Goal: Task Accomplishment & Management: Use online tool/utility

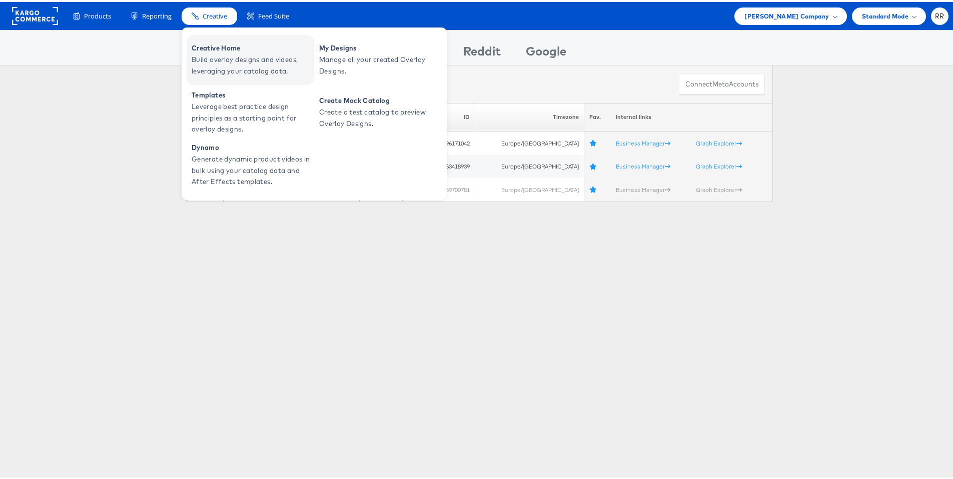
click at [216, 46] on span "Creative Home" at bounding box center [252, 47] width 120 height 12
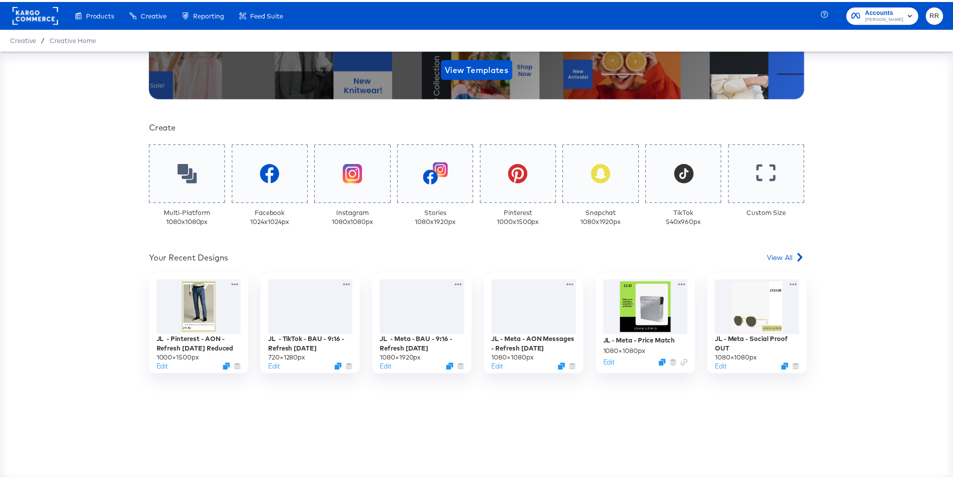
scroll to position [179, 0]
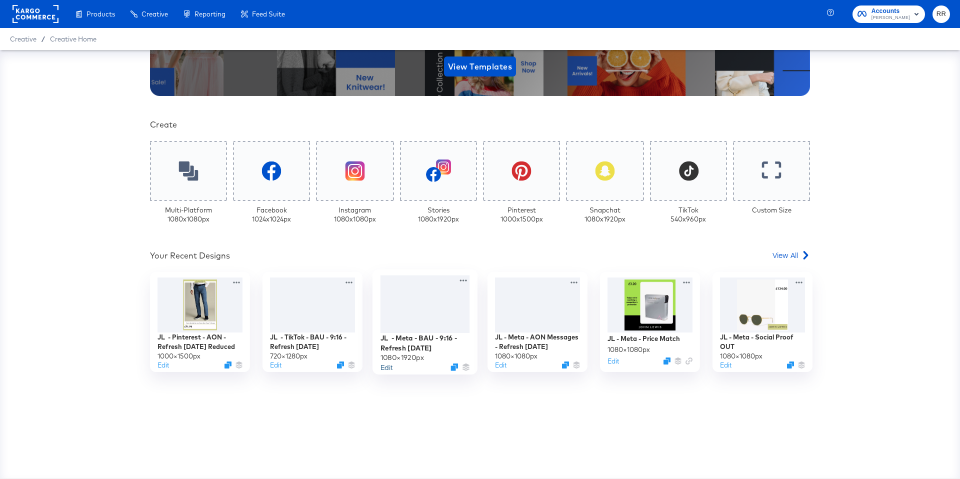
click at [384, 367] on button "Edit" at bounding box center [387, 368] width 12 height 10
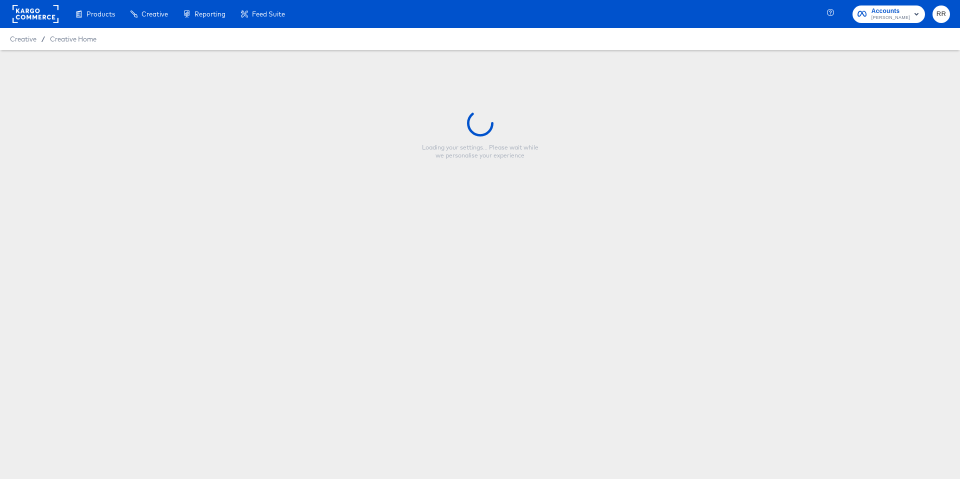
type input "JL - Meta - BAU - 9:16 - Refresh [DATE]"
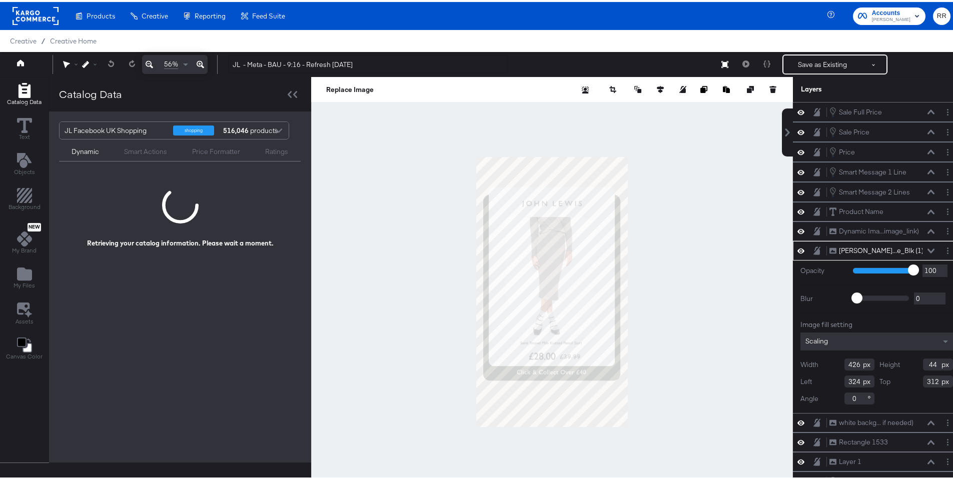
click at [144, 150] on div "Smart Actions" at bounding box center [145, 150] width 43 height 10
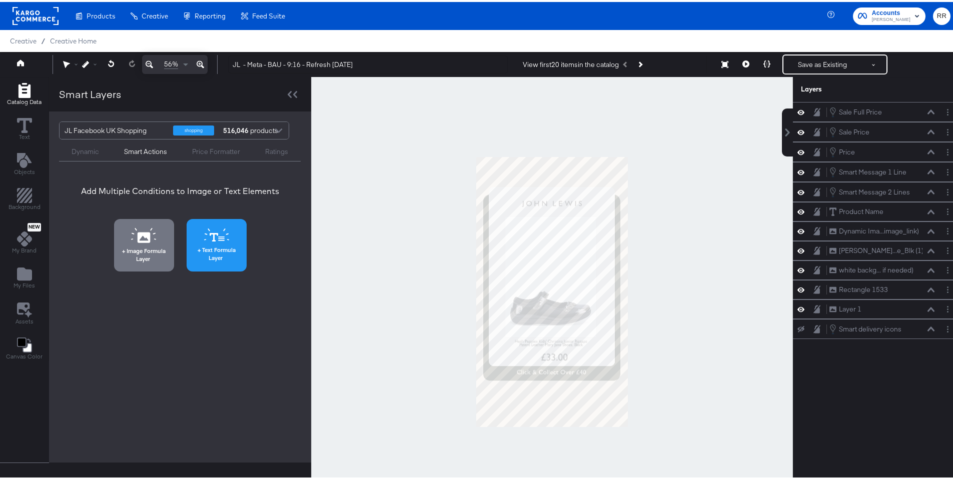
click at [212, 238] on icon at bounding box center [214, 235] width 9 height 9
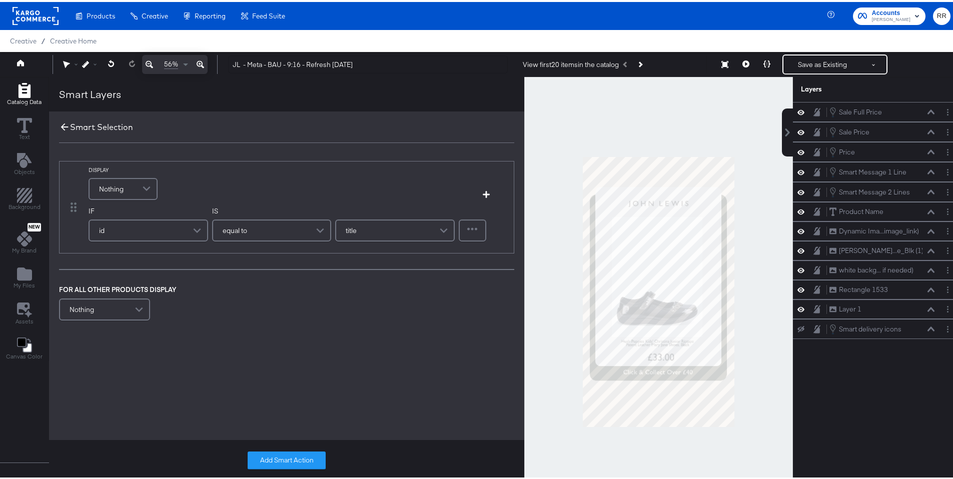
click at [62, 123] on icon at bounding box center [64, 125] width 11 height 11
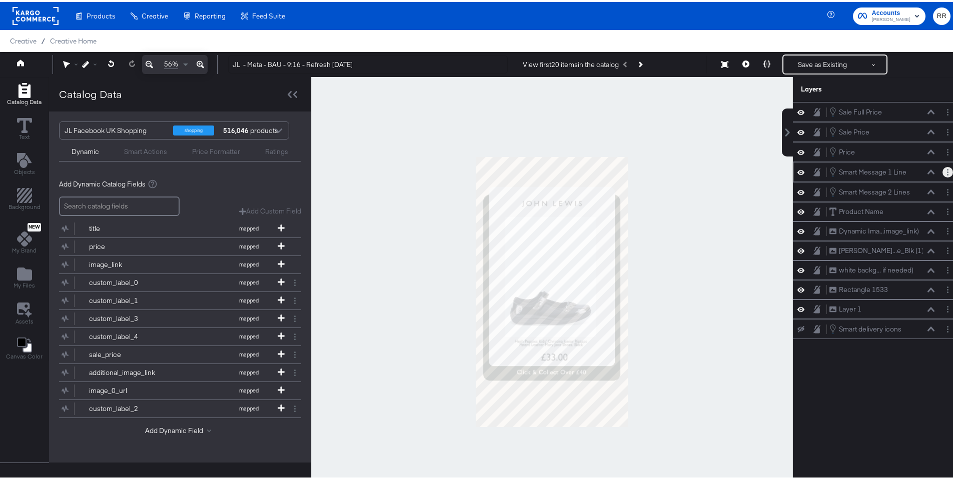
click at [947, 173] on icon "Layer Options" at bounding box center [948, 170] width 2 height 7
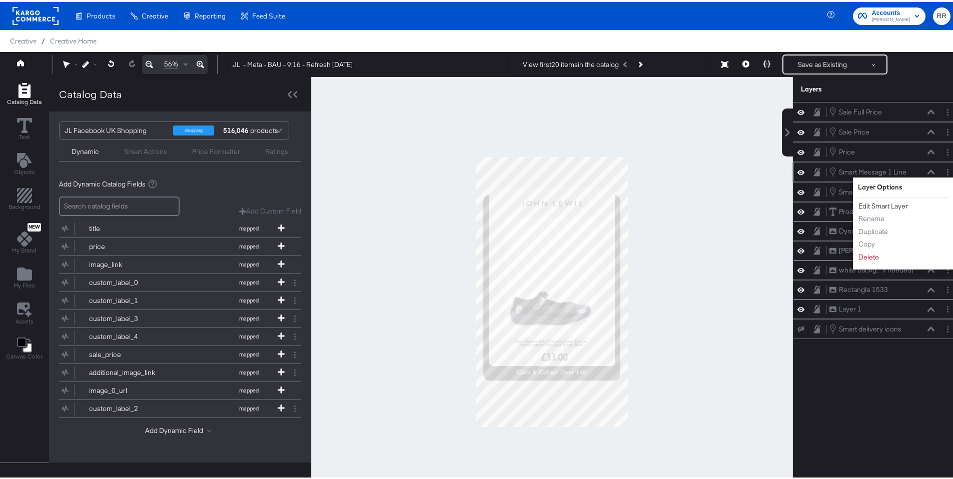
click at [881, 204] on button "Edit Smart Layer" at bounding box center [883, 204] width 51 height 11
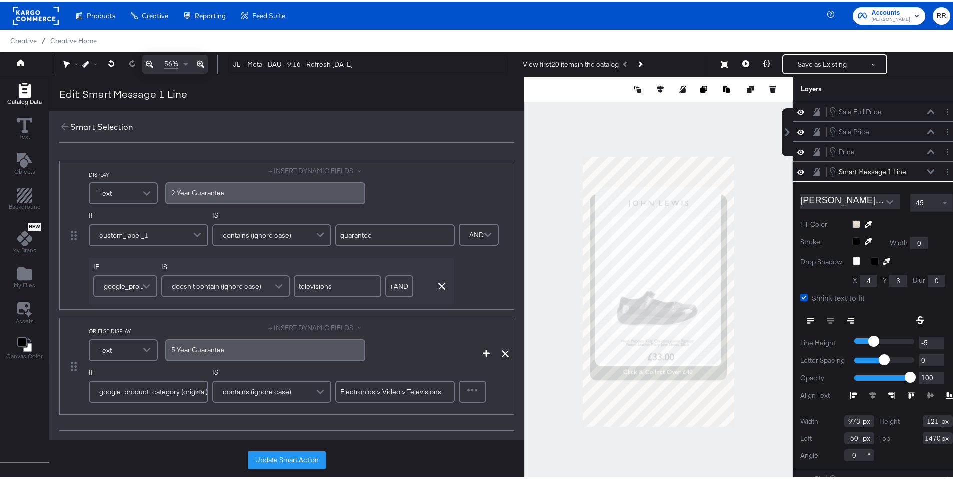
click at [255, 181] on div "2 ﻿Year Guarantee" at bounding box center [265, 192] width 200 height 22
click at [249, 185] on div "2 ﻿Year Guarantee" at bounding box center [265, 192] width 200 height 22
click at [247, 189] on div "2 ﻿Year Guarantee" at bounding box center [265, 192] width 188 height 10
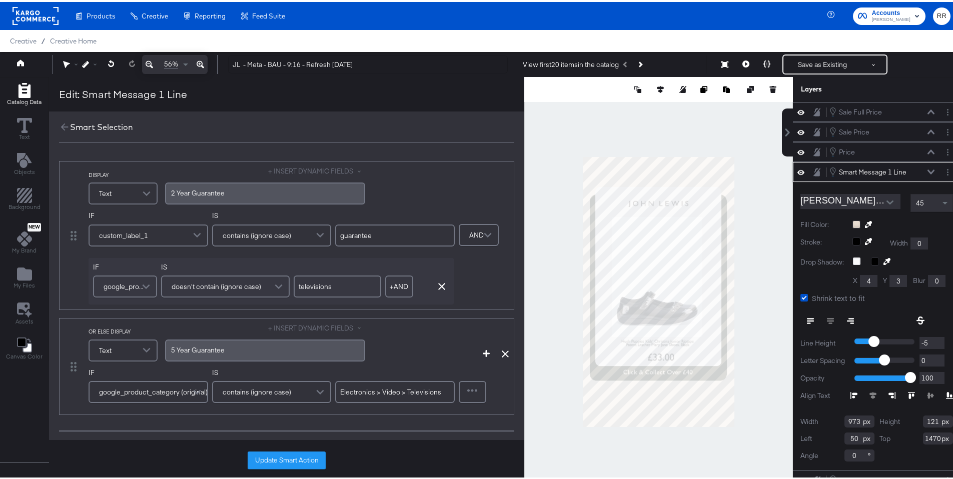
click at [247, 189] on div "2 ﻿Year Guarantee" at bounding box center [265, 192] width 188 height 10
click at [248, 154] on div "DISPLAY Text + INSERT DYNAMIC FIELDS 2 ﻿Year Guarantee IF custom_label_1 IS con…" at bounding box center [286, 320] width 475 height 343
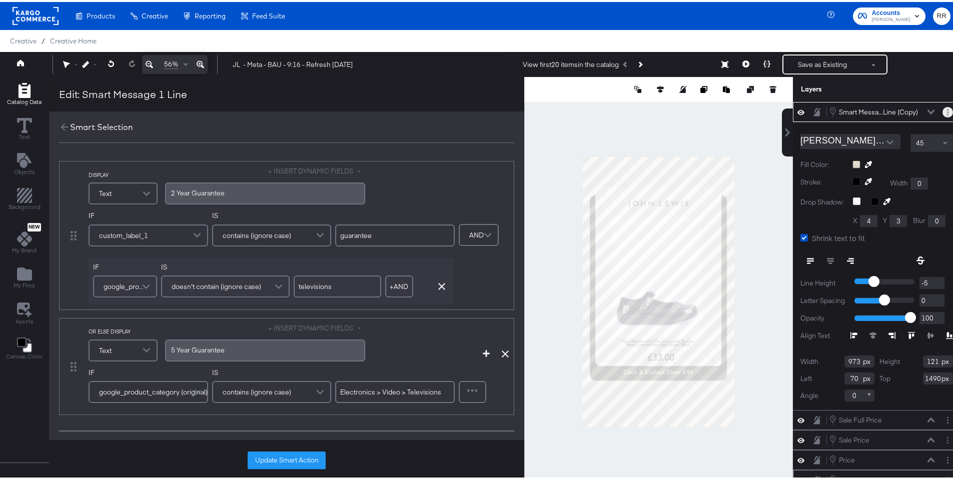
click at [942, 113] on button "Layer Options" at bounding box center [947, 110] width 11 height 11
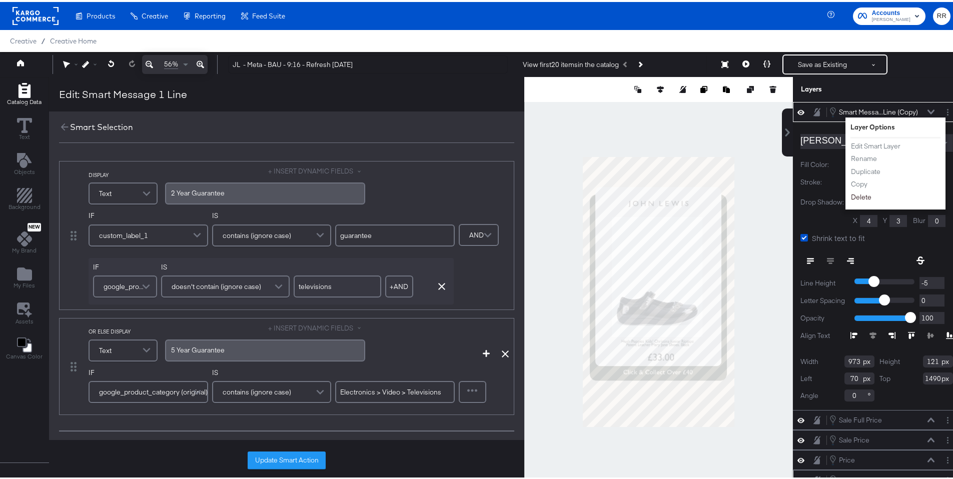
click at [856, 195] on button "Delete" at bounding box center [861, 195] width 22 height 11
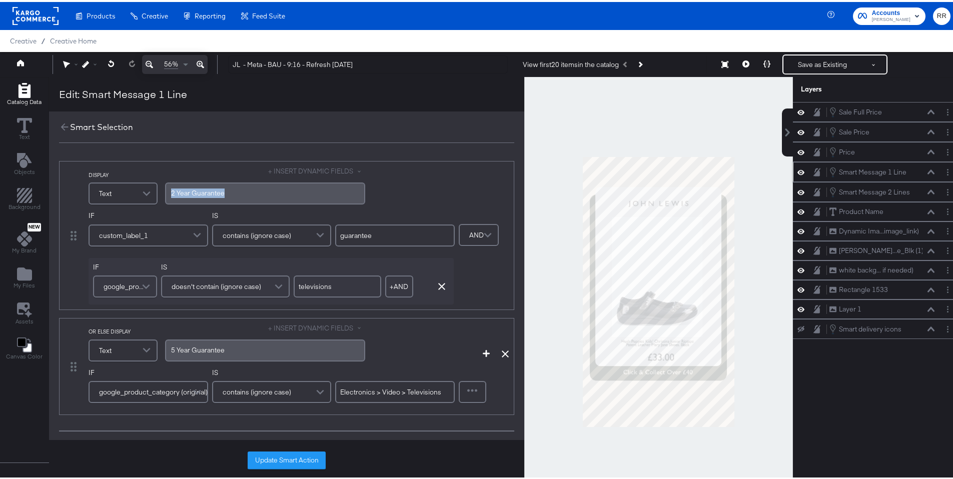
click at [268, 189] on div "2 ﻿Year Guarantee" at bounding box center [265, 192] width 188 height 10
copy span "2 ﻿Year Guarantee"
click at [353, 236] on input "guarantee" at bounding box center [395, 234] width 120 height 22
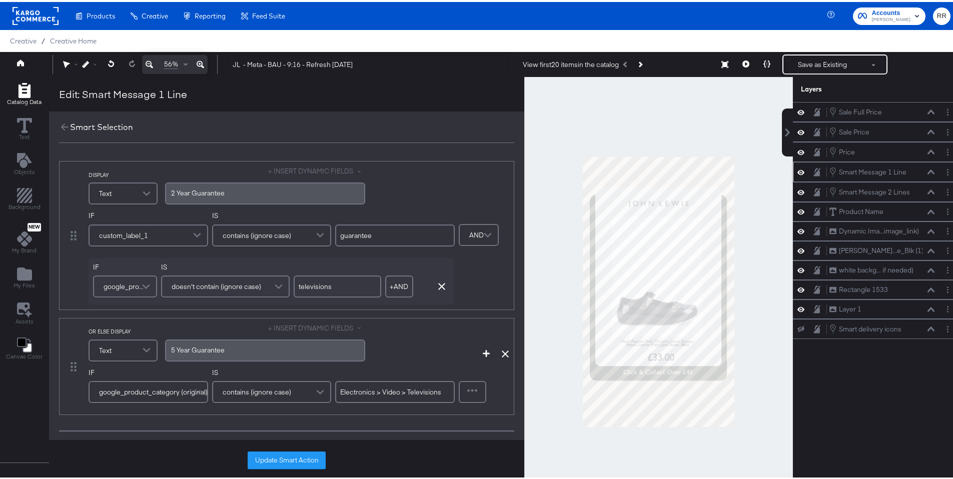
click at [317, 286] on input "televisions" at bounding box center [338, 285] width 88 height 22
click at [190, 235] on span at bounding box center [199, 234] width 18 height 20
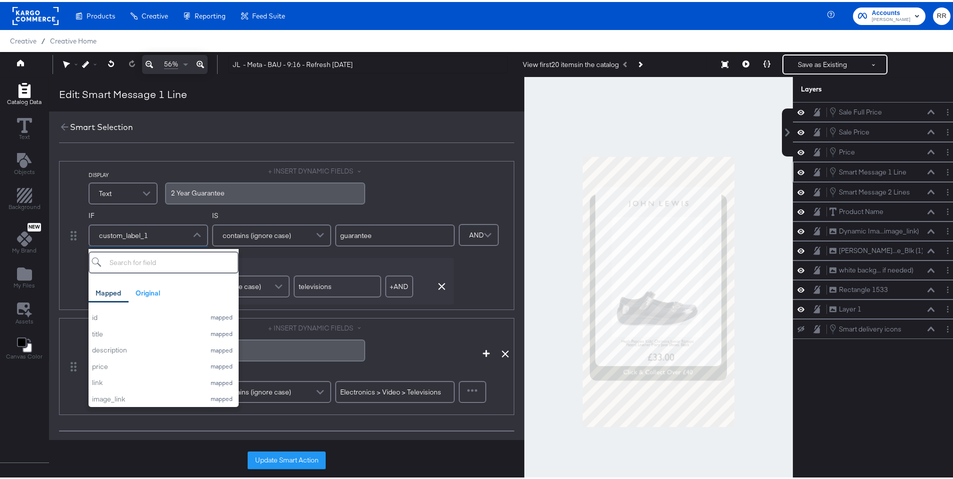
click at [190, 235] on span at bounding box center [199, 234] width 18 height 20
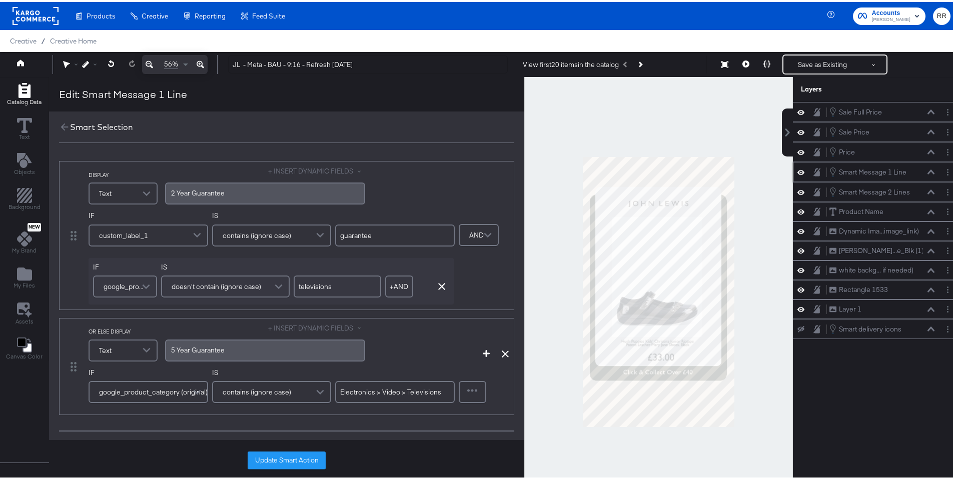
click at [207, 350] on span "5 ﻿Year Guarantee" at bounding box center [198, 348] width 54 height 9
click at [189, 351] on span "5 ﻿Year Guarantee" at bounding box center [198, 348] width 54 height 9
copy span "5 ﻿Year Guarantee"
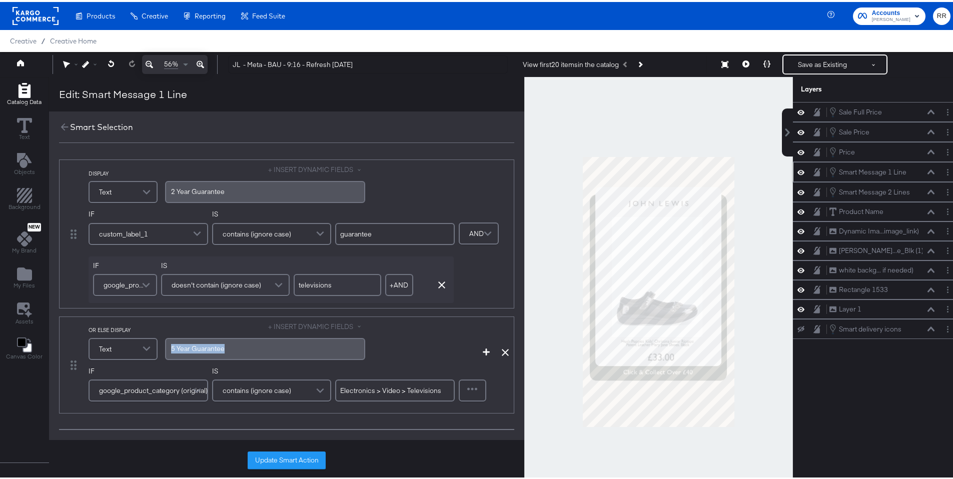
scroll to position [2, 0]
click at [384, 388] on input "Electronics > Video > Televisions" at bounding box center [395, 388] width 120 height 22
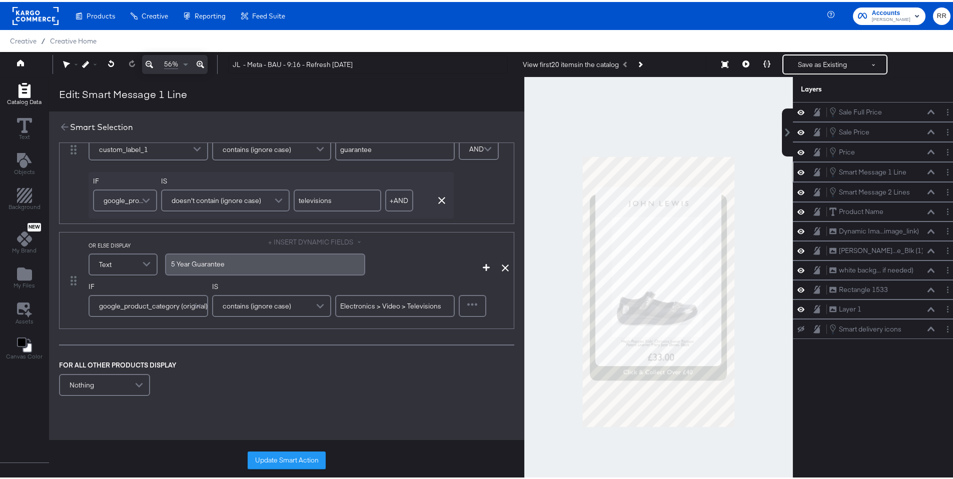
scroll to position [117, 0]
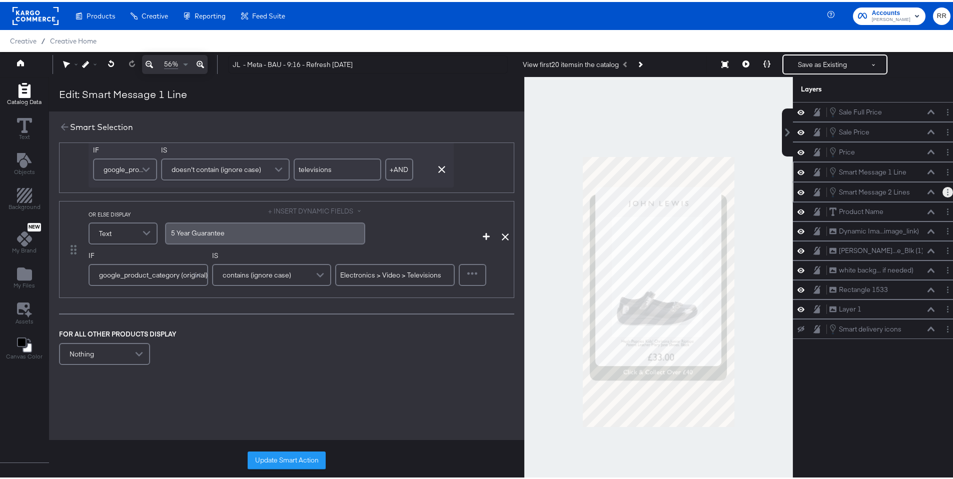
click at [942, 193] on button "Layer Options" at bounding box center [947, 190] width 11 height 11
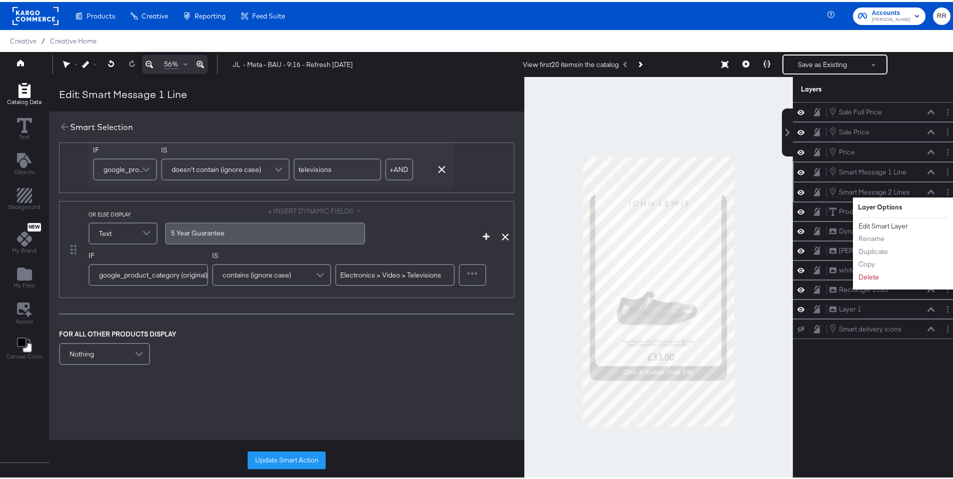
click at [897, 226] on button "Edit Smart Layer" at bounding box center [883, 224] width 51 height 11
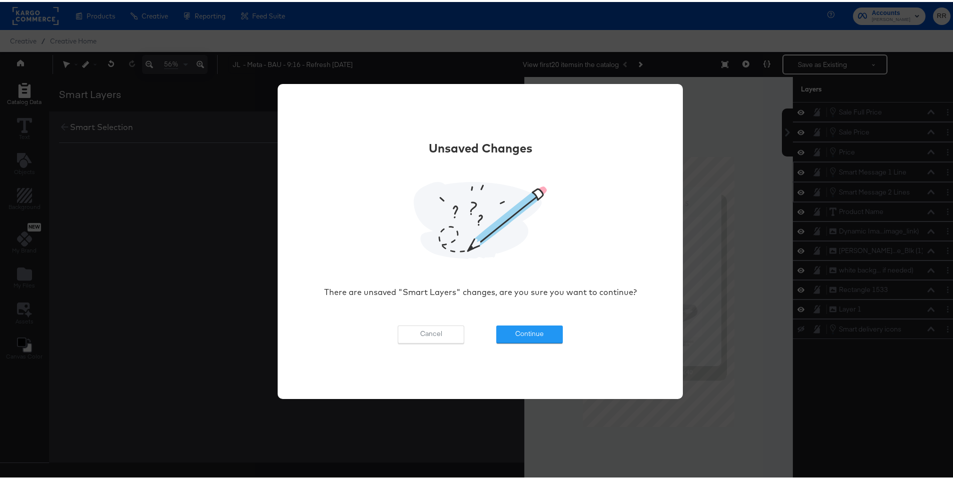
scroll to position [0, 0]
click at [527, 338] on button "Continue" at bounding box center [529, 333] width 67 height 18
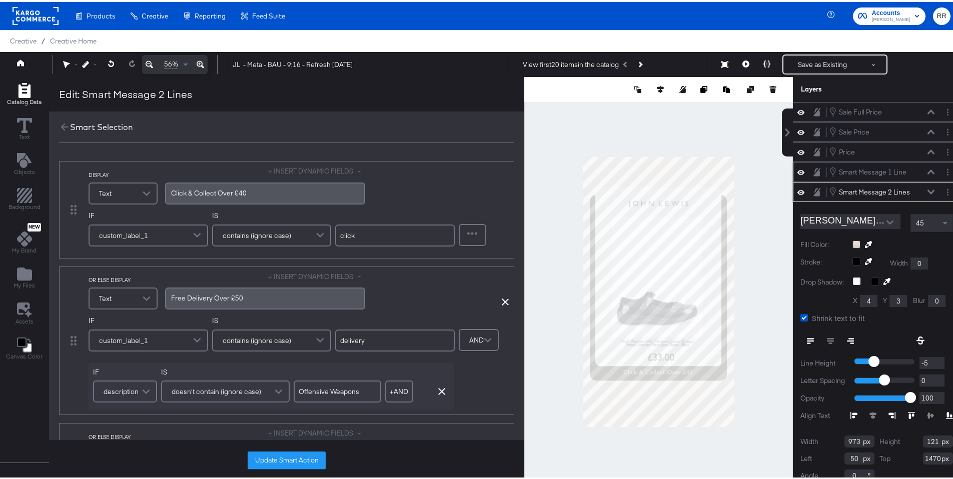
scroll to position [7, 0]
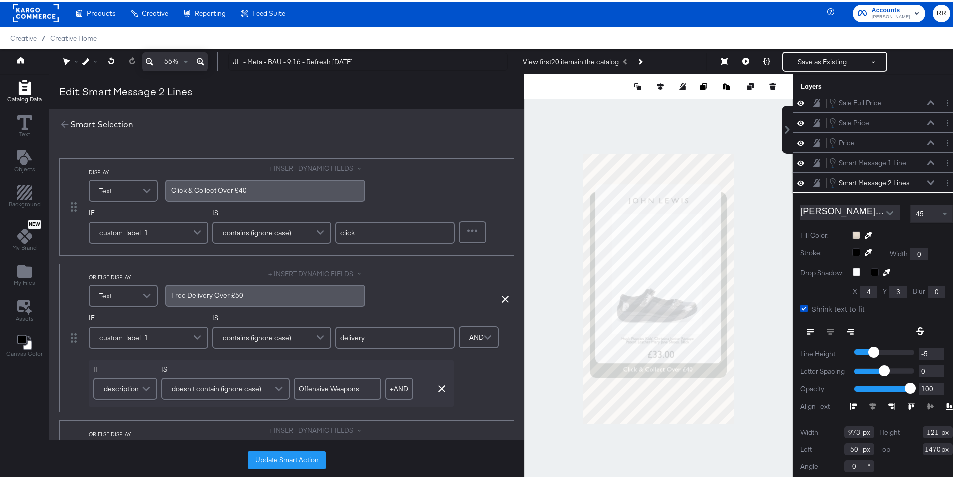
click at [225, 187] on span "Click & Collect Over £40" at bounding box center [209, 188] width 76 height 9
copy span "Click & Collect Over £40"
click at [347, 228] on input "click" at bounding box center [395, 231] width 120 height 22
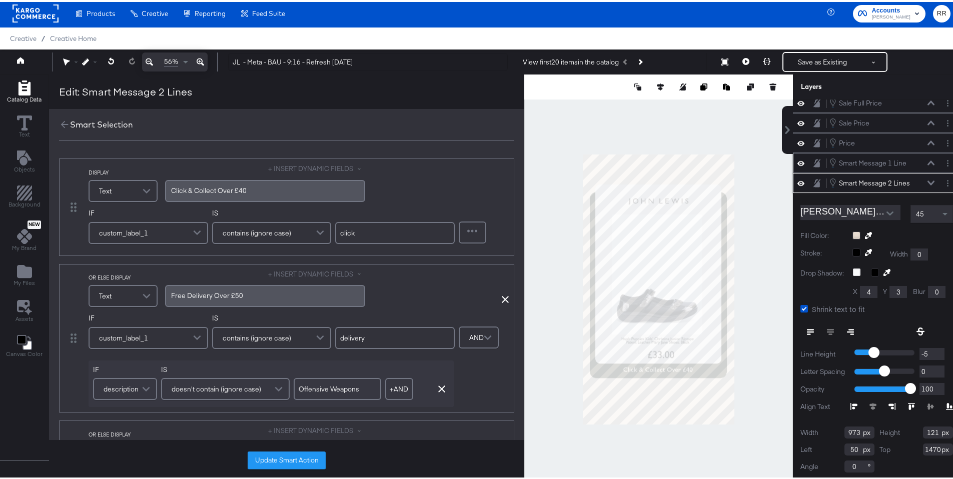
click at [347, 228] on input "click" at bounding box center [395, 231] width 120 height 22
click at [229, 290] on span "Free Delivery Over £50" at bounding box center [207, 293] width 72 height 9
copy span "Free Delivery Over £50"
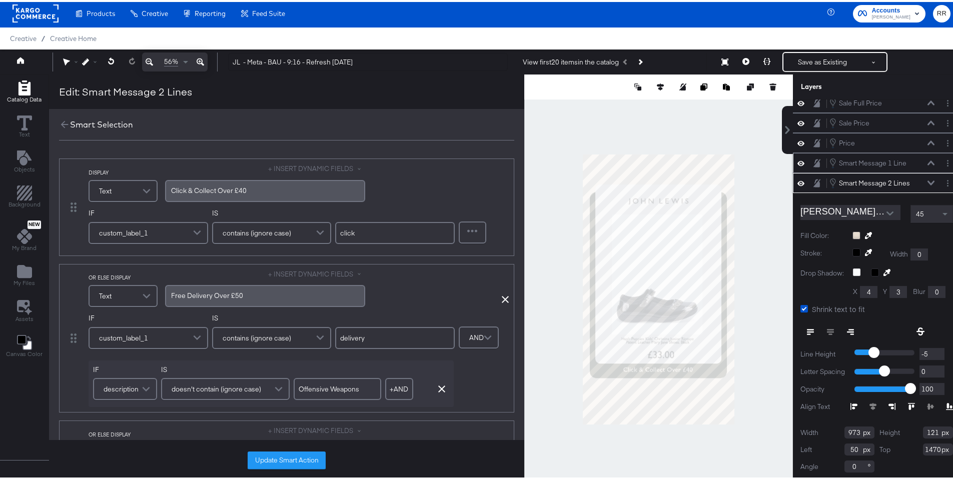
click at [364, 341] on input "delivery" at bounding box center [395, 336] width 120 height 22
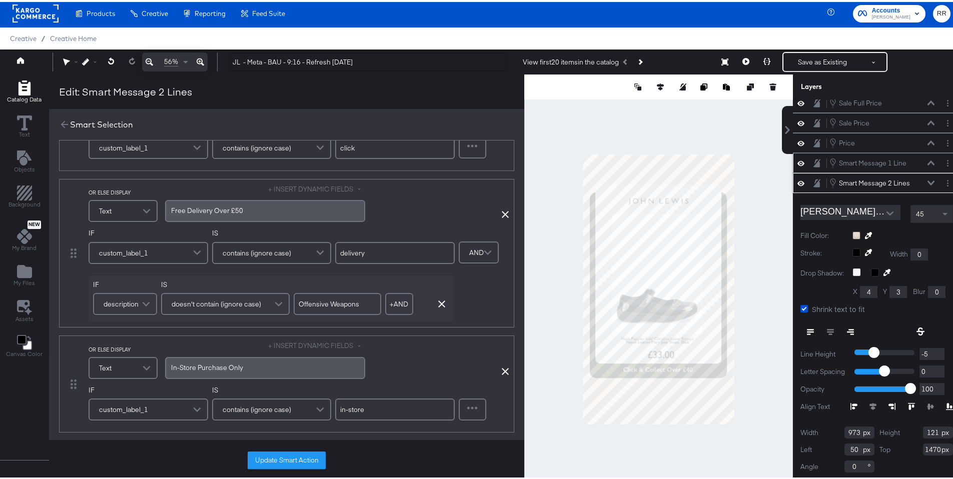
scroll to position [102, 0]
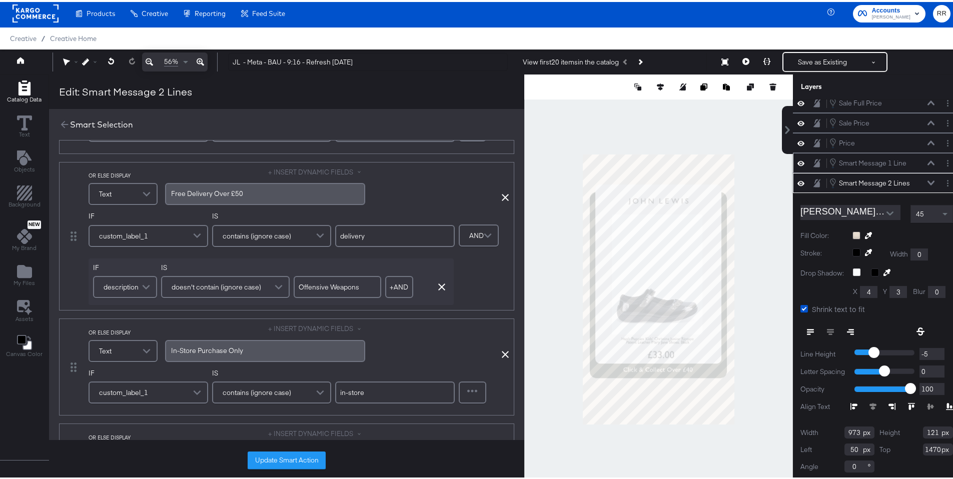
click at [225, 347] on span "In-Store Purchase ﻿Only" at bounding box center [207, 348] width 72 height 9
copy span "In-Store Purchase ﻿Only"
click at [363, 393] on input "in-store" at bounding box center [395, 391] width 120 height 22
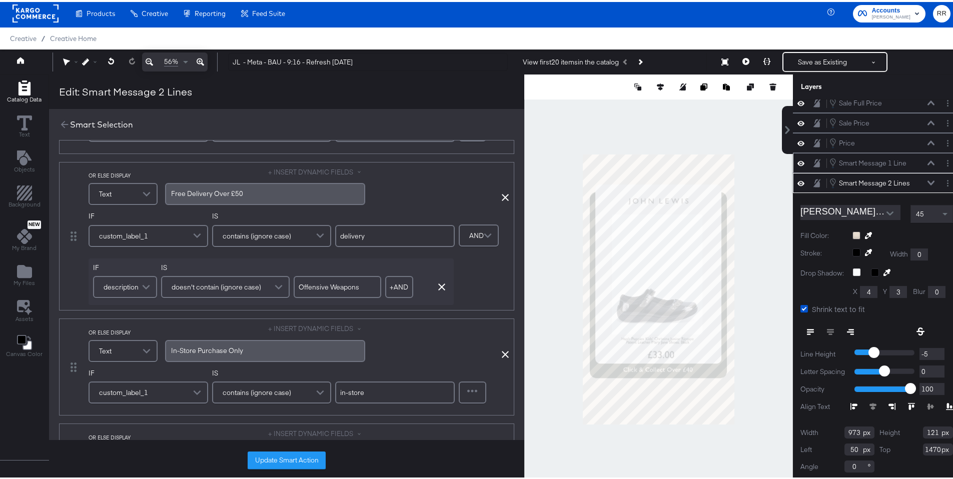
click at [363, 393] on input "in-store" at bounding box center [395, 391] width 120 height 22
click at [355, 394] on input "in-store" at bounding box center [395, 391] width 120 height 22
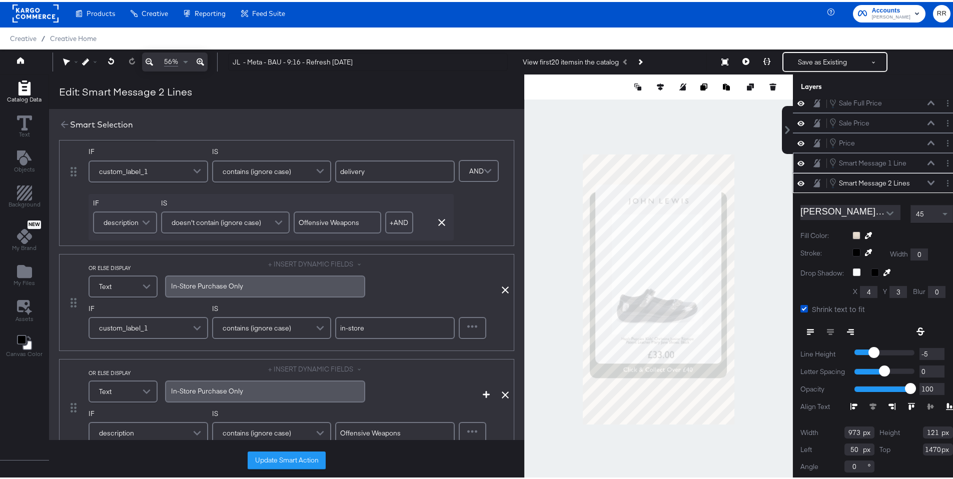
scroll to position [184, 0]
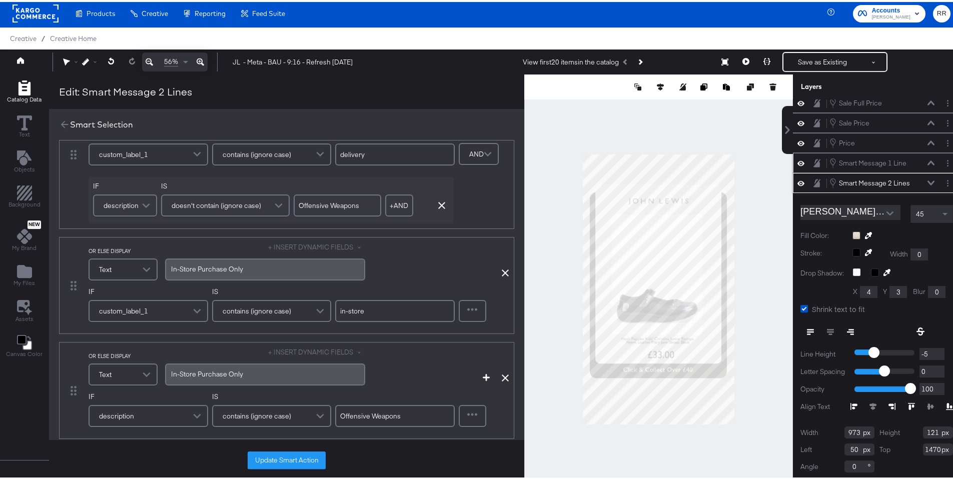
click at [217, 372] on span "In-Store Purchase ﻿Only" at bounding box center [207, 372] width 72 height 9
copy span "In-Store Purchase ﻿Only"
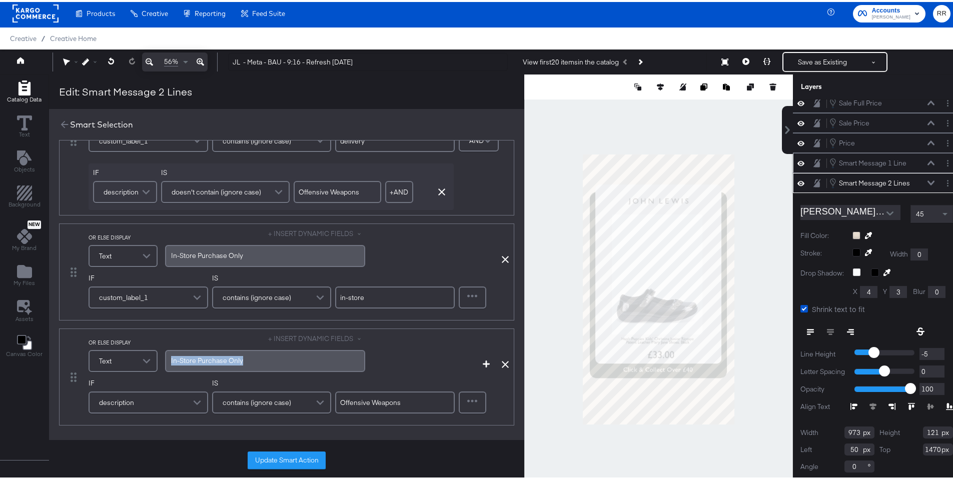
scroll to position [198, 0]
click at [382, 403] on input "Offensive Weapons" at bounding box center [395, 400] width 120 height 22
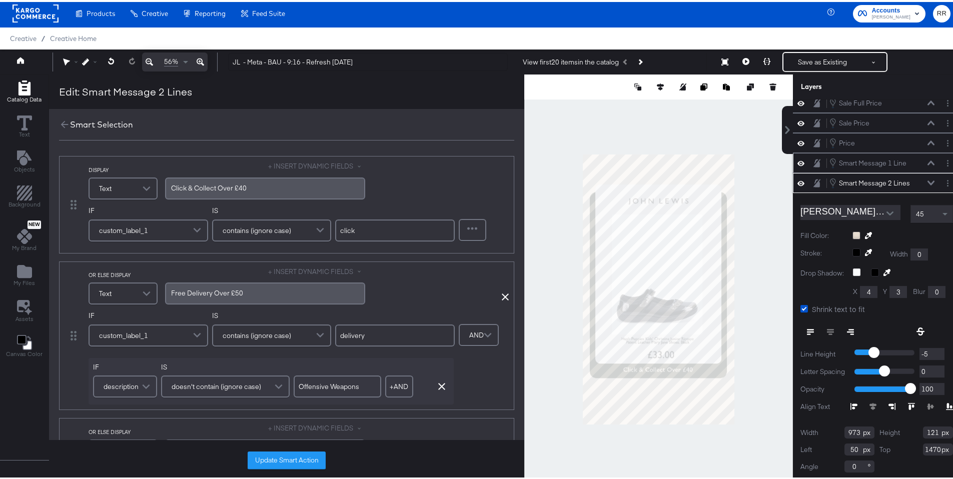
scroll to position [0, 0]
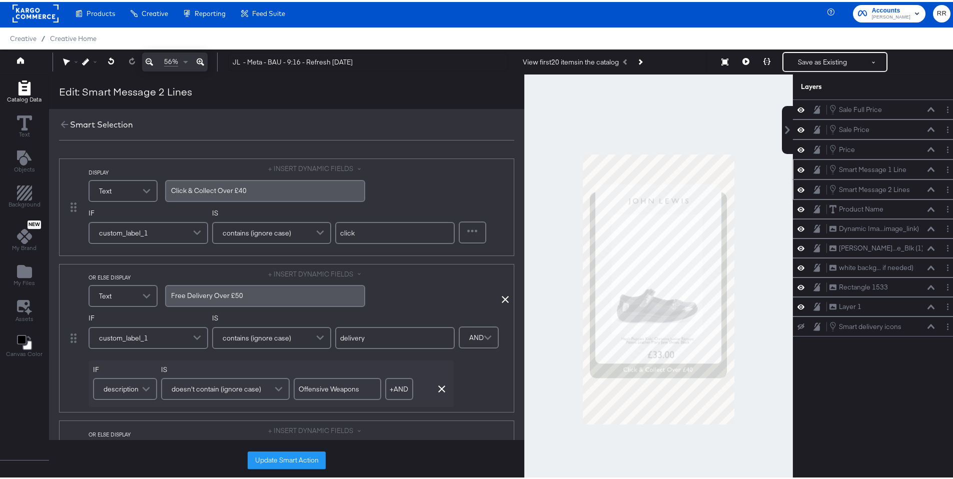
click at [535, 145] on div at bounding box center [658, 288] width 269 height 430
click at [61, 121] on icon at bounding box center [64, 122] width 11 height 11
